Goal: Manage account settings

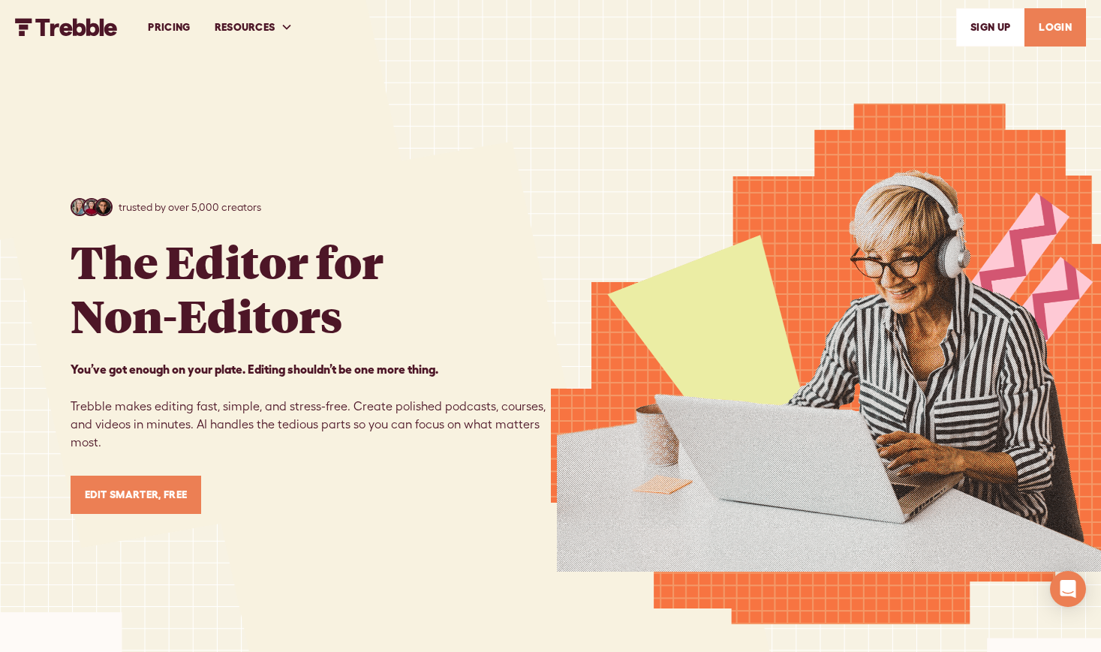
click at [1054, 28] on link "LOGIN" at bounding box center [1056, 27] width 62 height 38
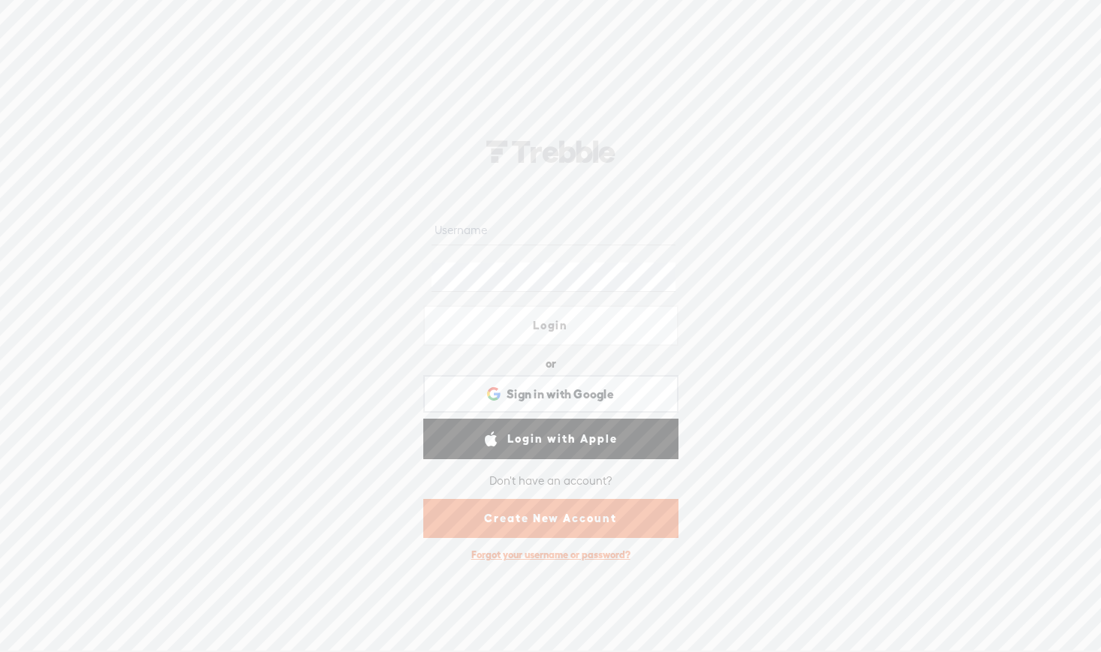
click at [490, 225] on input "text" at bounding box center [554, 230] width 244 height 29
type input "paulio"
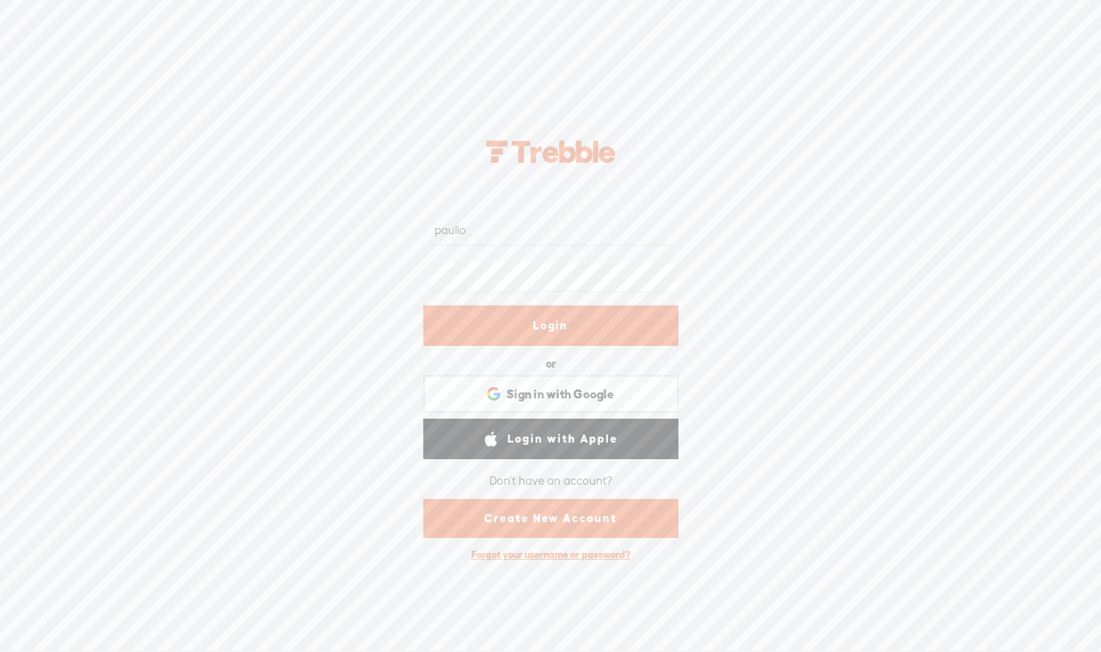
click at [538, 326] on link "Login" at bounding box center [550, 326] width 255 height 41
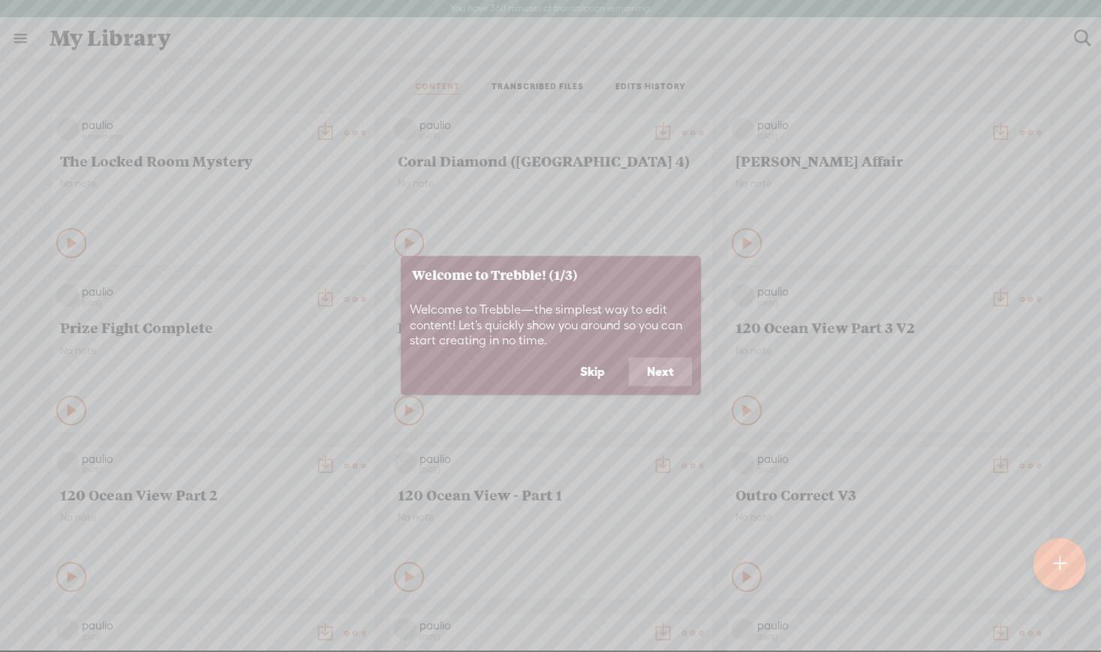
click at [586, 369] on button "Skip" at bounding box center [592, 372] width 61 height 29
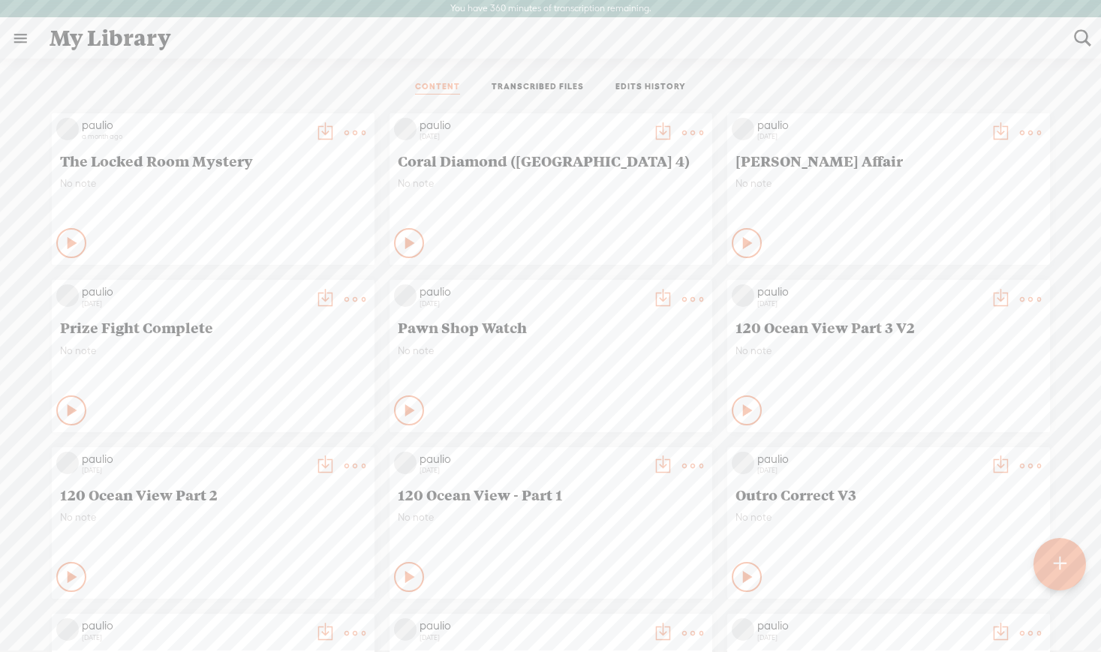
click at [18, 39] on link at bounding box center [20, 38] width 39 height 39
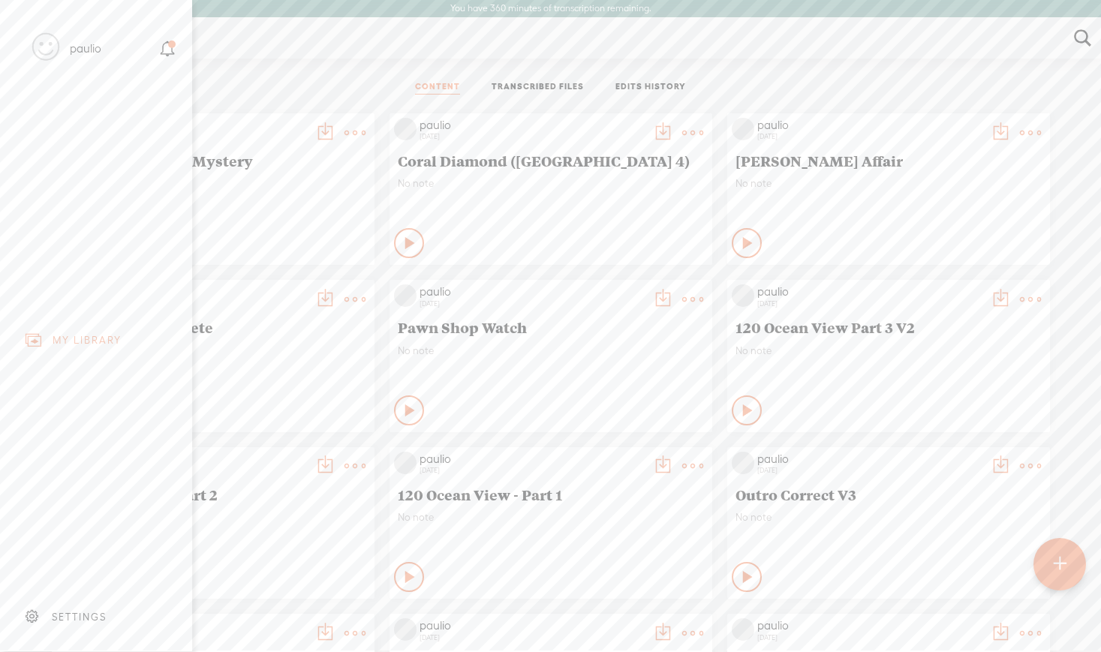
click at [75, 616] on div "SETTINGS" at bounding box center [79, 617] width 55 height 13
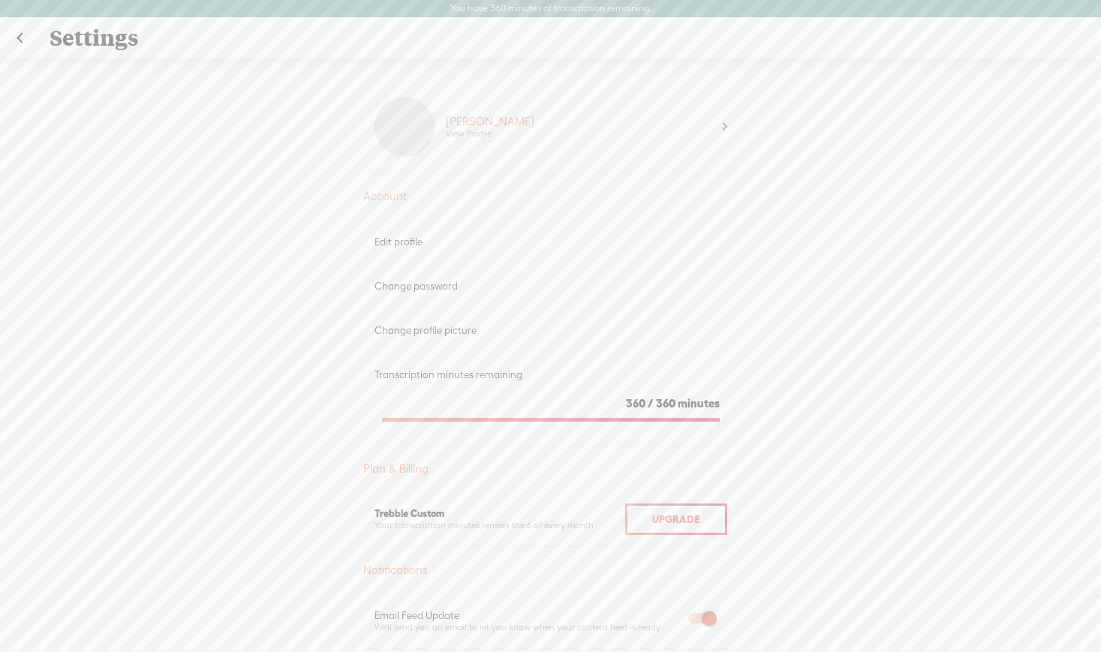
type textarea "How long would a 290 page book be if it was converted to an audioibook"
click at [12, 24] on icon "Close" at bounding box center [6, 18] width 12 height 12
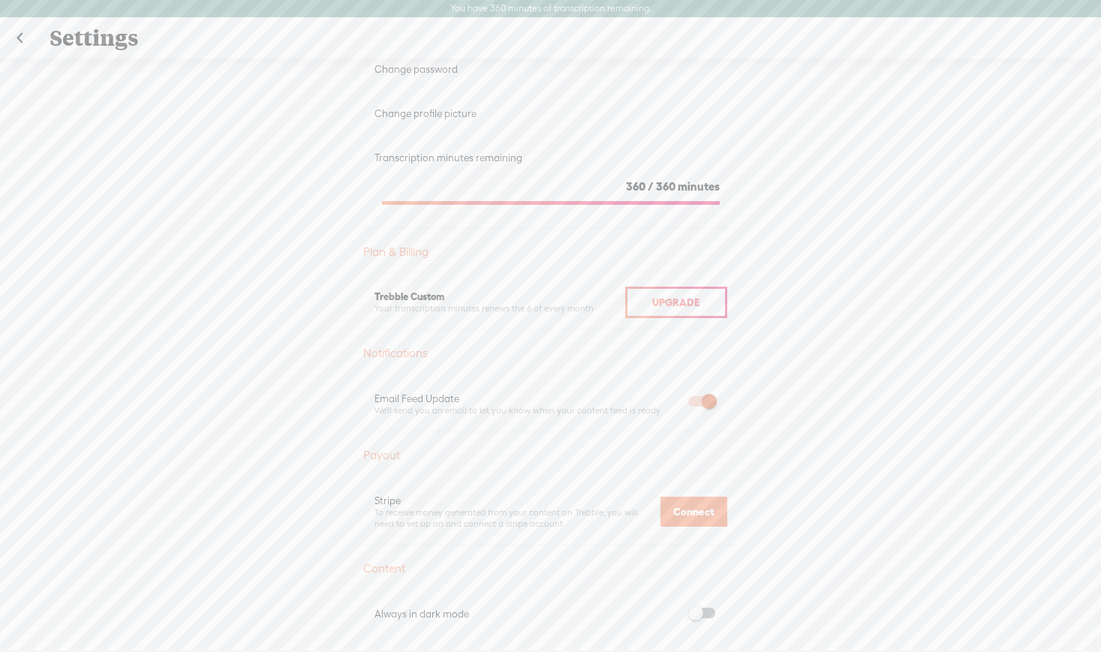
scroll to position [219, 0]
click at [672, 302] on span "Upgrade" at bounding box center [675, 300] width 47 height 12
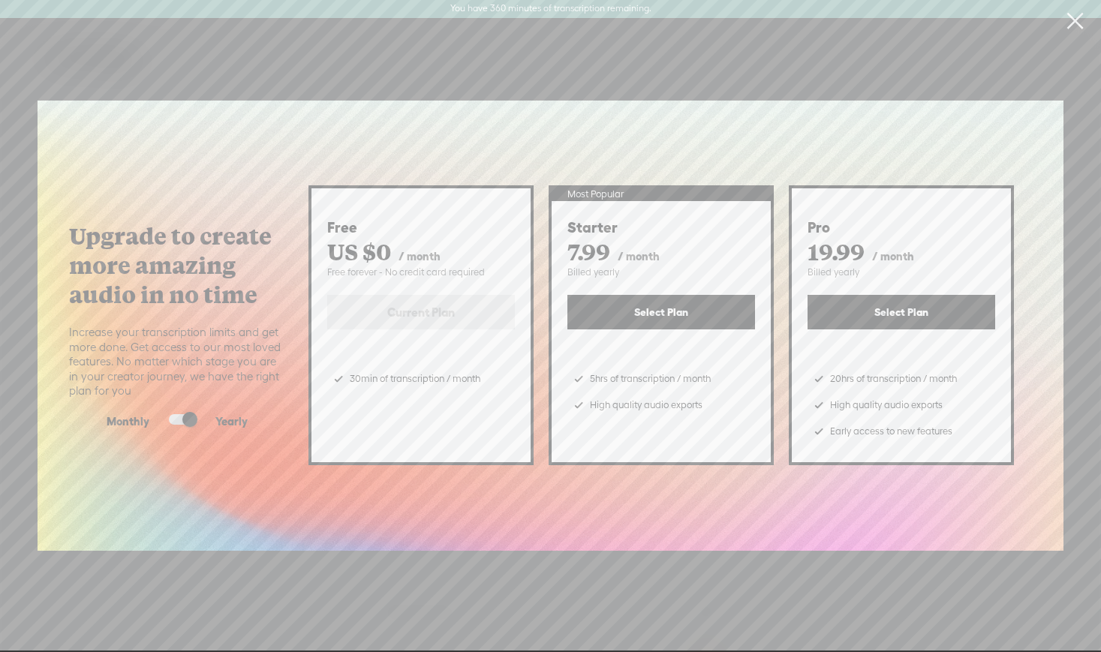
click at [1071, 19] on link at bounding box center [1075, 21] width 38 height 42
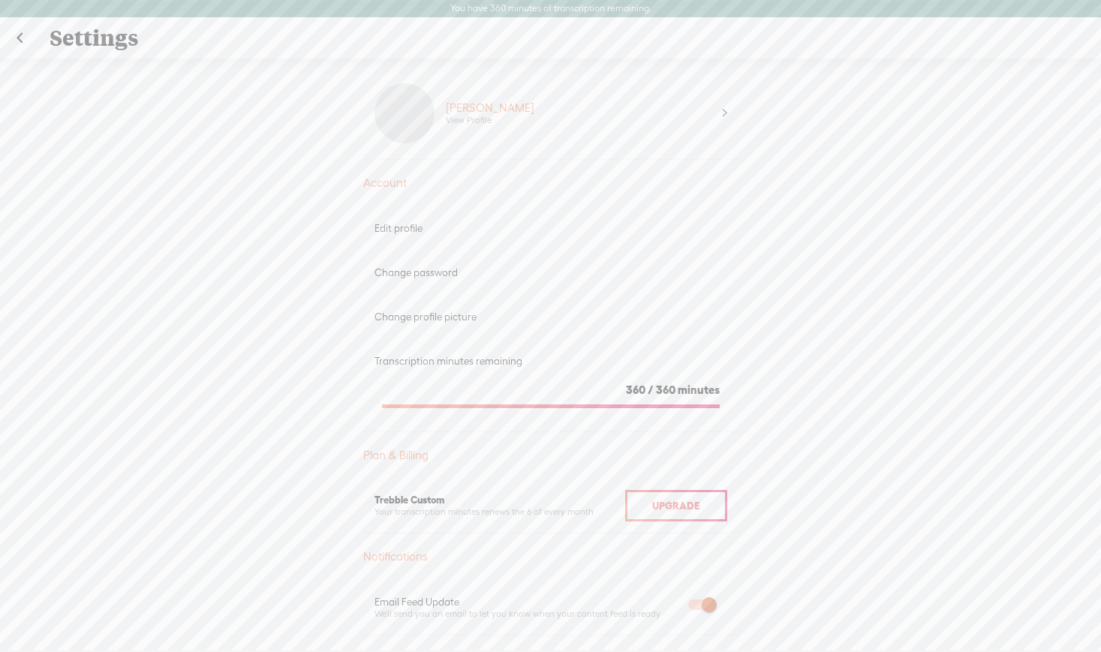
scroll to position [0, 0]
